Goal: Task Accomplishment & Management: Manage account settings

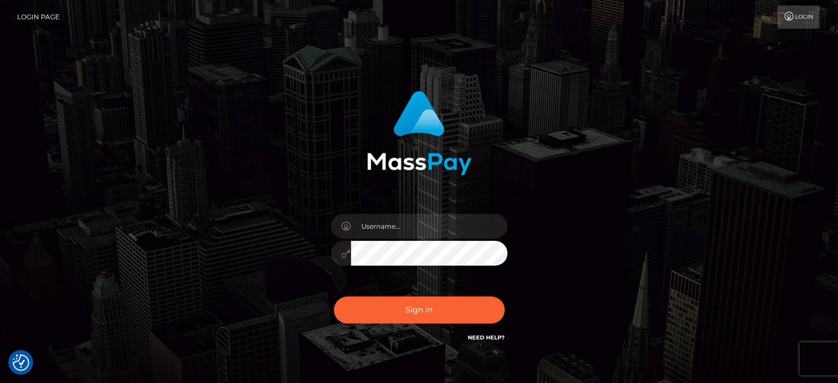
checkbox input "true"
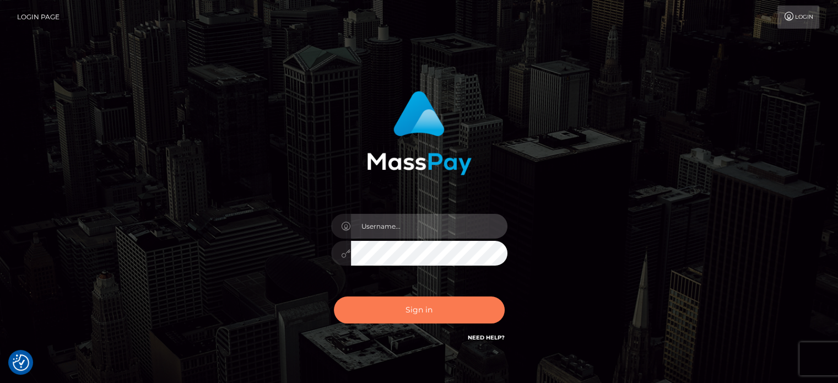
type input "Reynaldo.xcite"
click at [421, 319] on button "Sign in" at bounding box center [419, 310] width 171 height 27
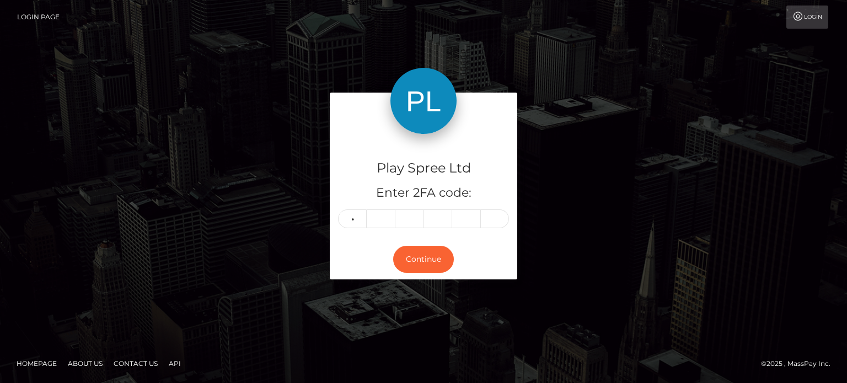
type input "6"
type input "4"
type input "9"
type input "0"
type input "7"
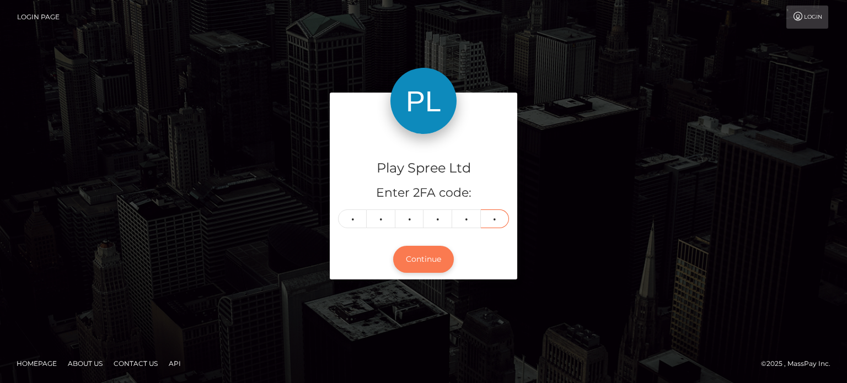
type input "2"
click at [428, 265] on button "Continue" at bounding box center [423, 259] width 61 height 27
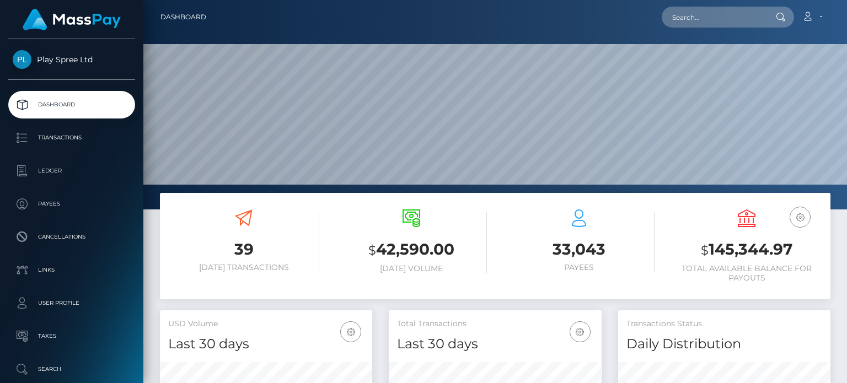
scroll to position [195, 212]
drag, startPoint x: 798, startPoint y: 255, endPoint x: 701, endPoint y: 254, distance: 96.5
click at [701, 254] on h3 "$ 145,344.97" at bounding box center [746, 250] width 151 height 23
copy h3 "$ 145,344.97"
